Goal: Information Seeking & Learning: Find specific fact

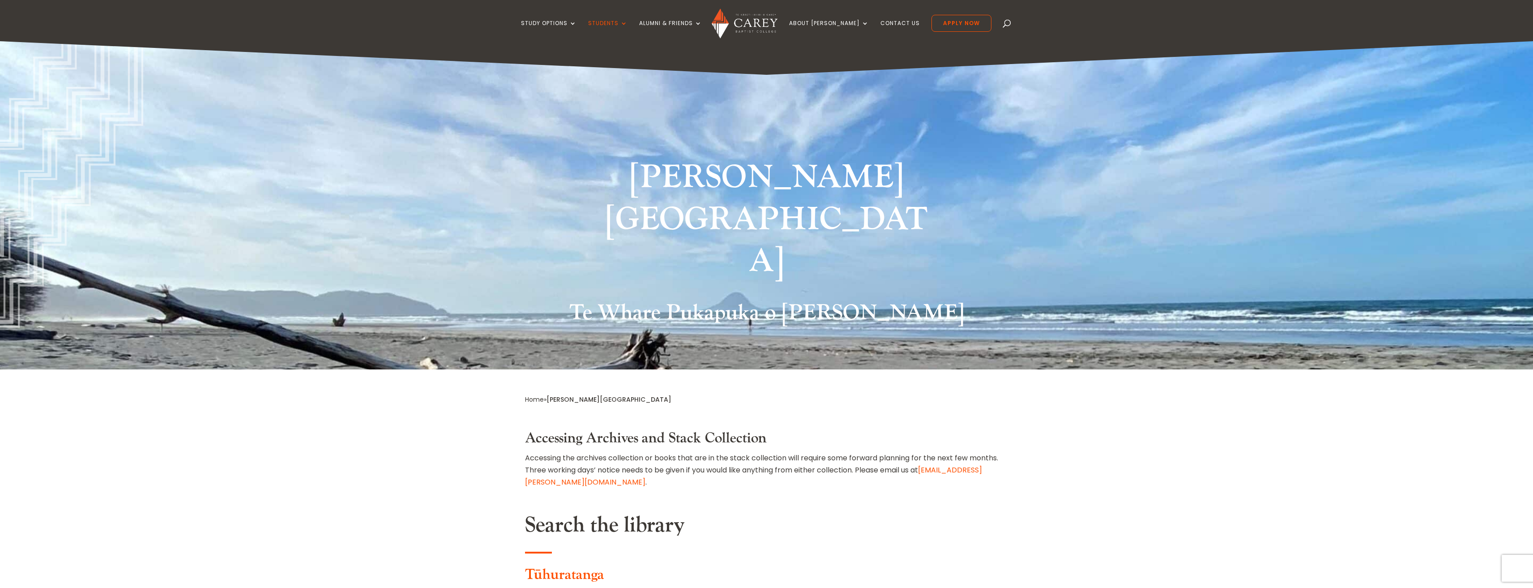
select select "**"
type input "**********"
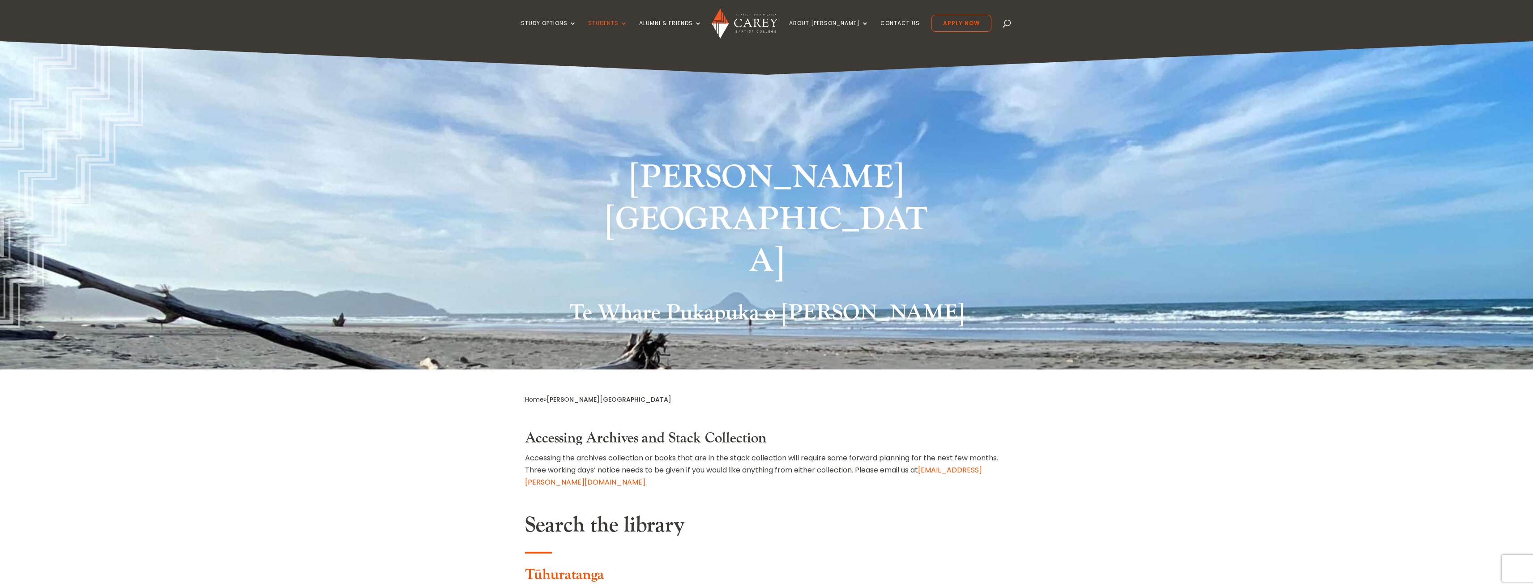
type input "**********"
